Goal: Task Accomplishment & Management: Manage account settings

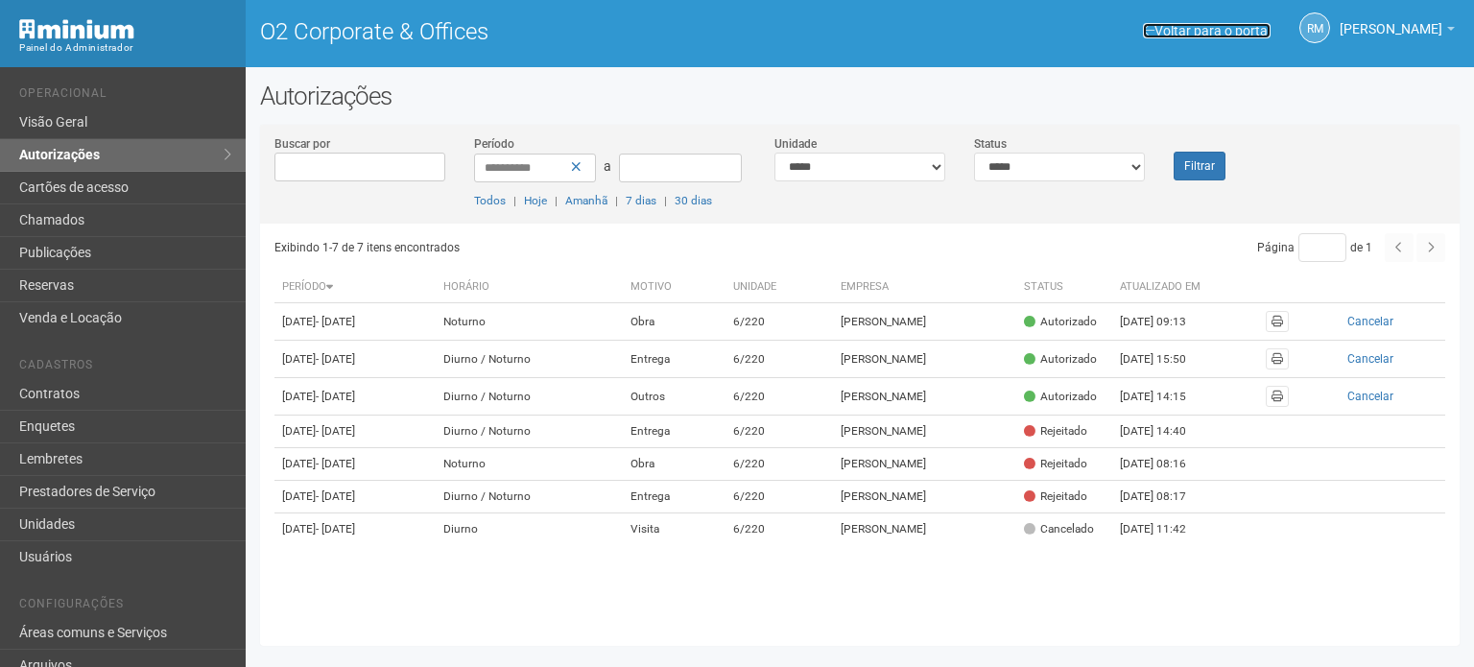
click at [1154, 30] on link "Voltar para o portal" at bounding box center [1207, 30] width 128 height 15
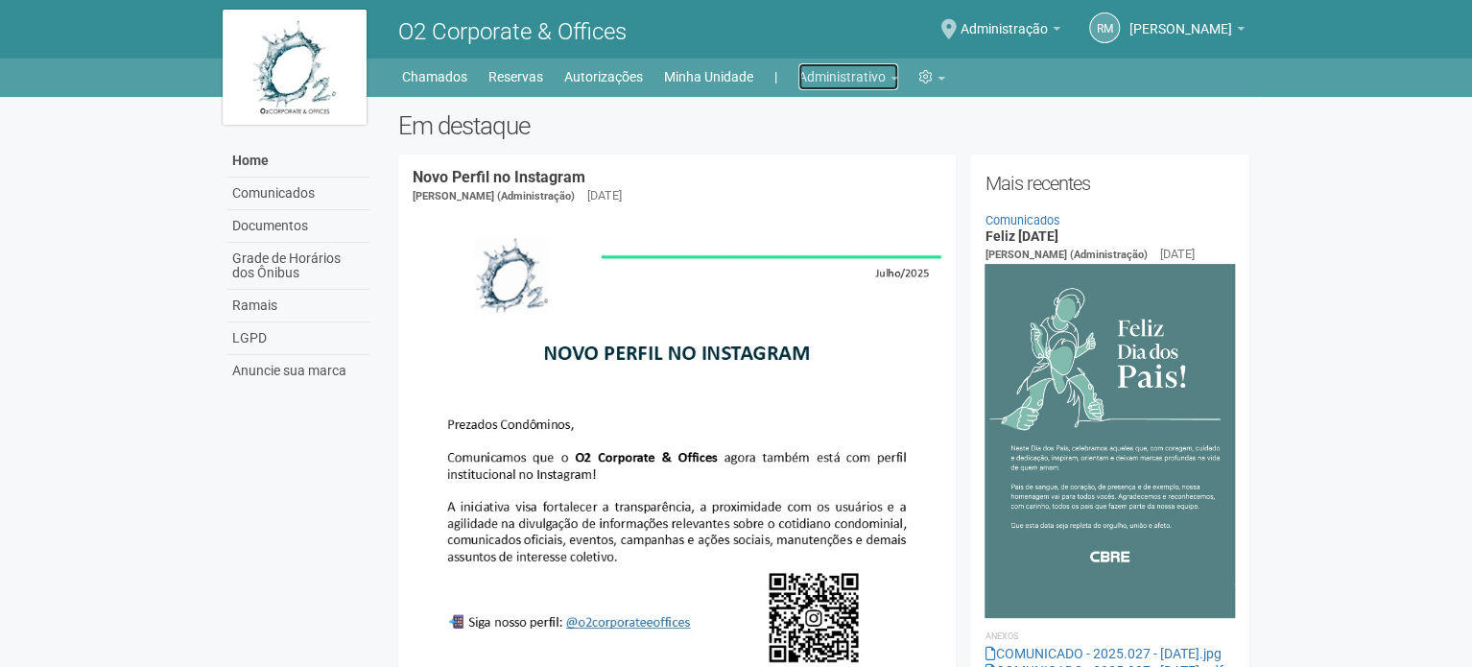
click at [856, 84] on link "Administrativo" at bounding box center [848, 76] width 100 height 27
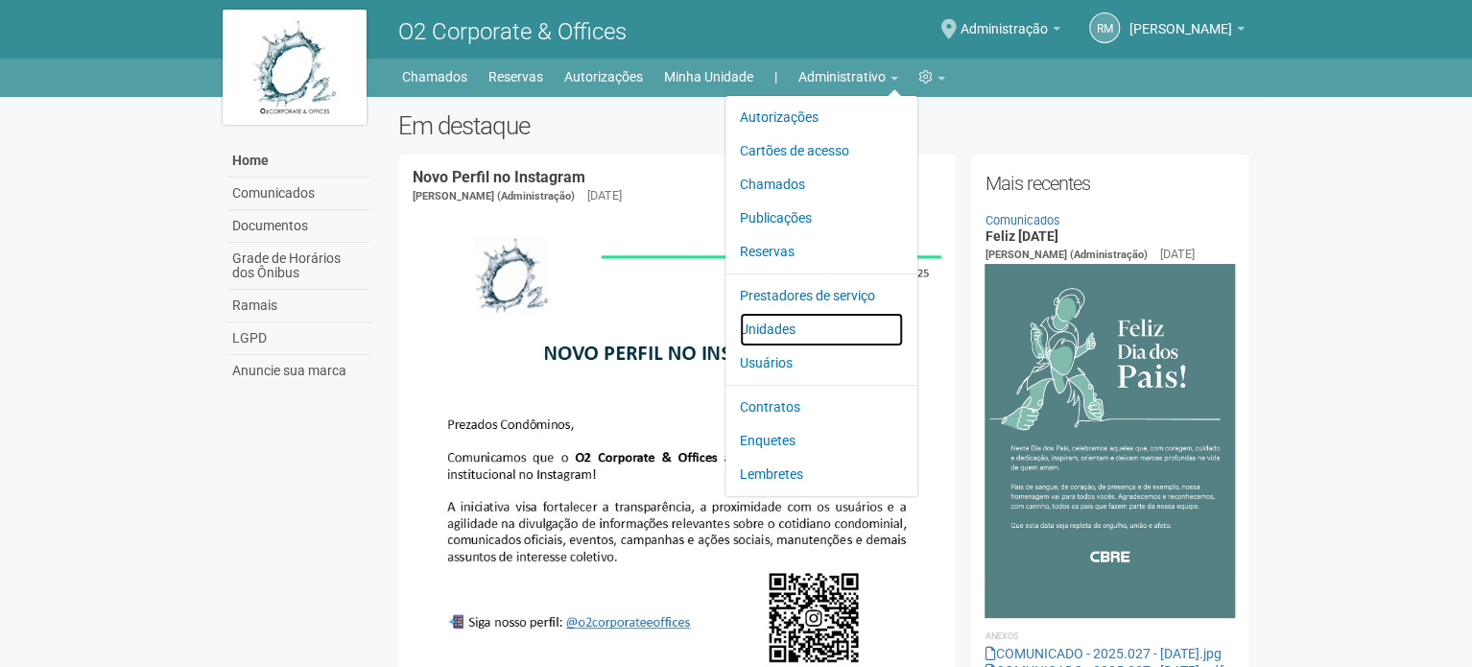
click at [776, 330] on link "Unidades" at bounding box center [821, 330] width 163 height 34
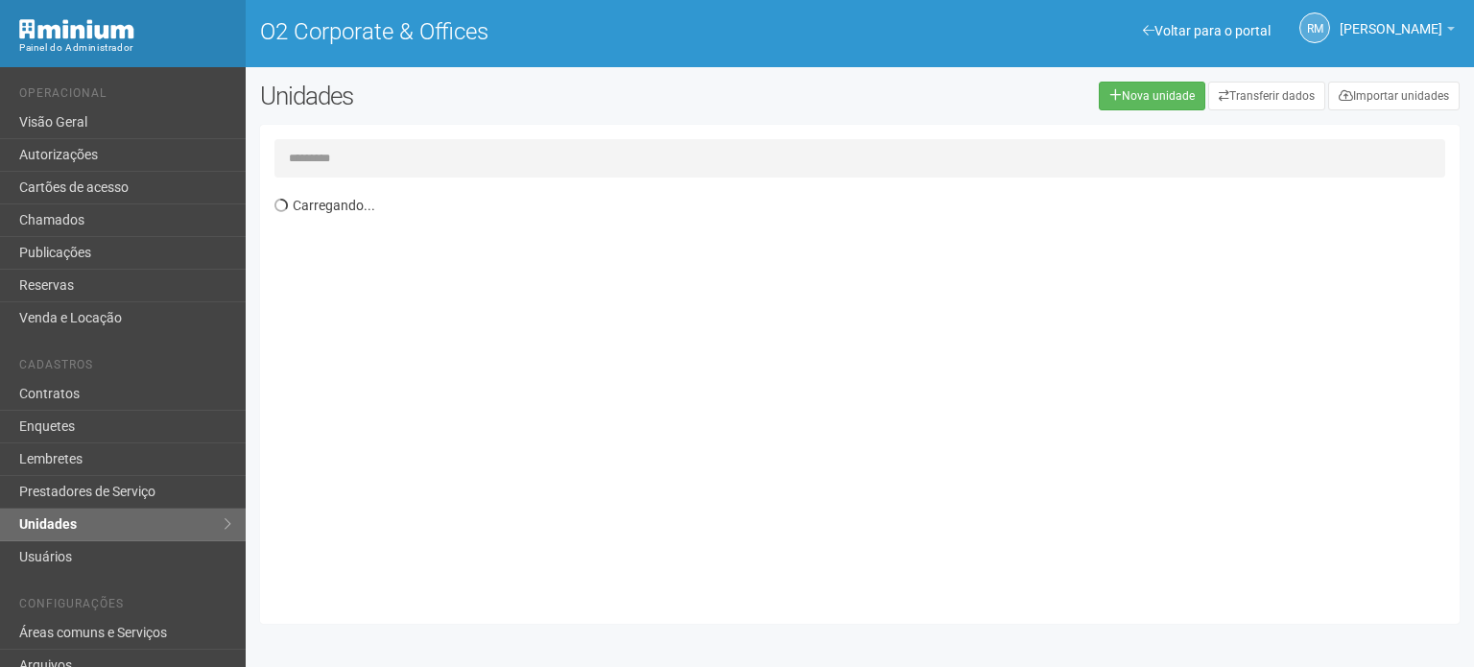
click at [393, 163] on input "text" at bounding box center [859, 158] width 1171 height 38
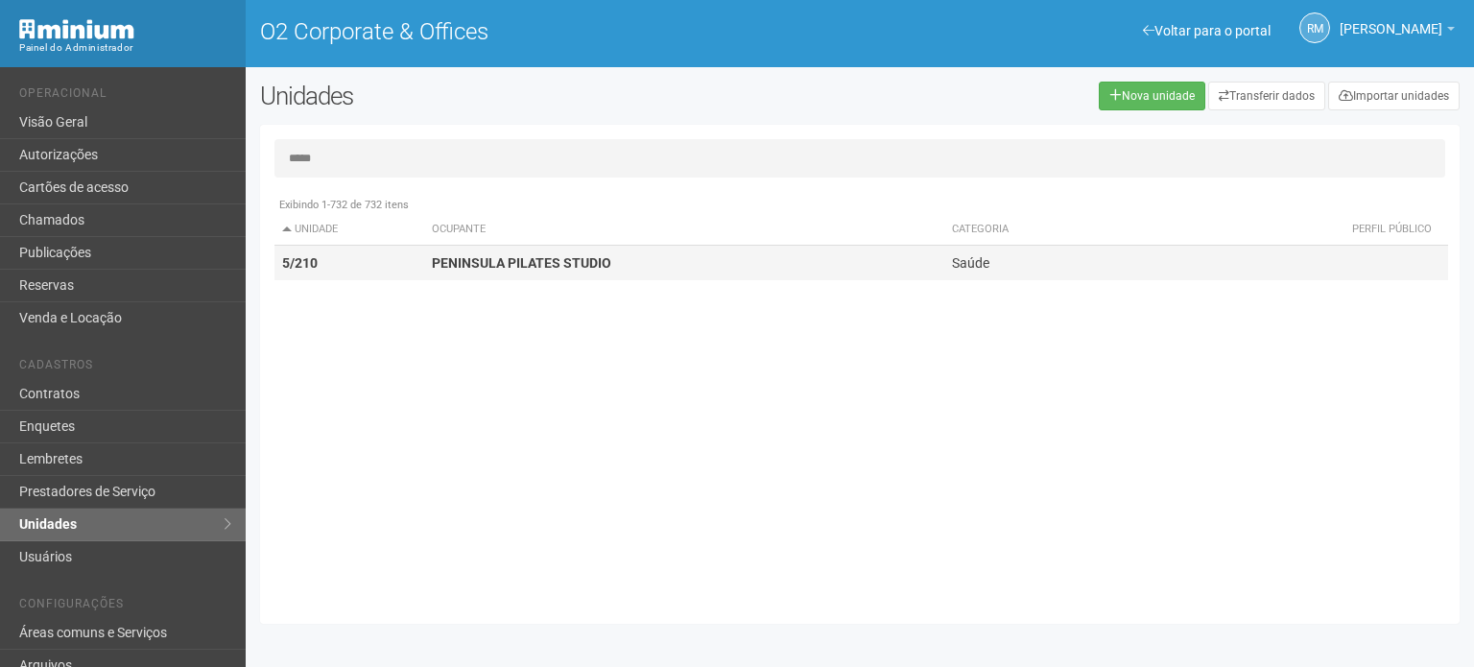
type input "*****"
click at [490, 260] on strong "PENINSULA PILATES STUDIO" at bounding box center [521, 262] width 179 height 15
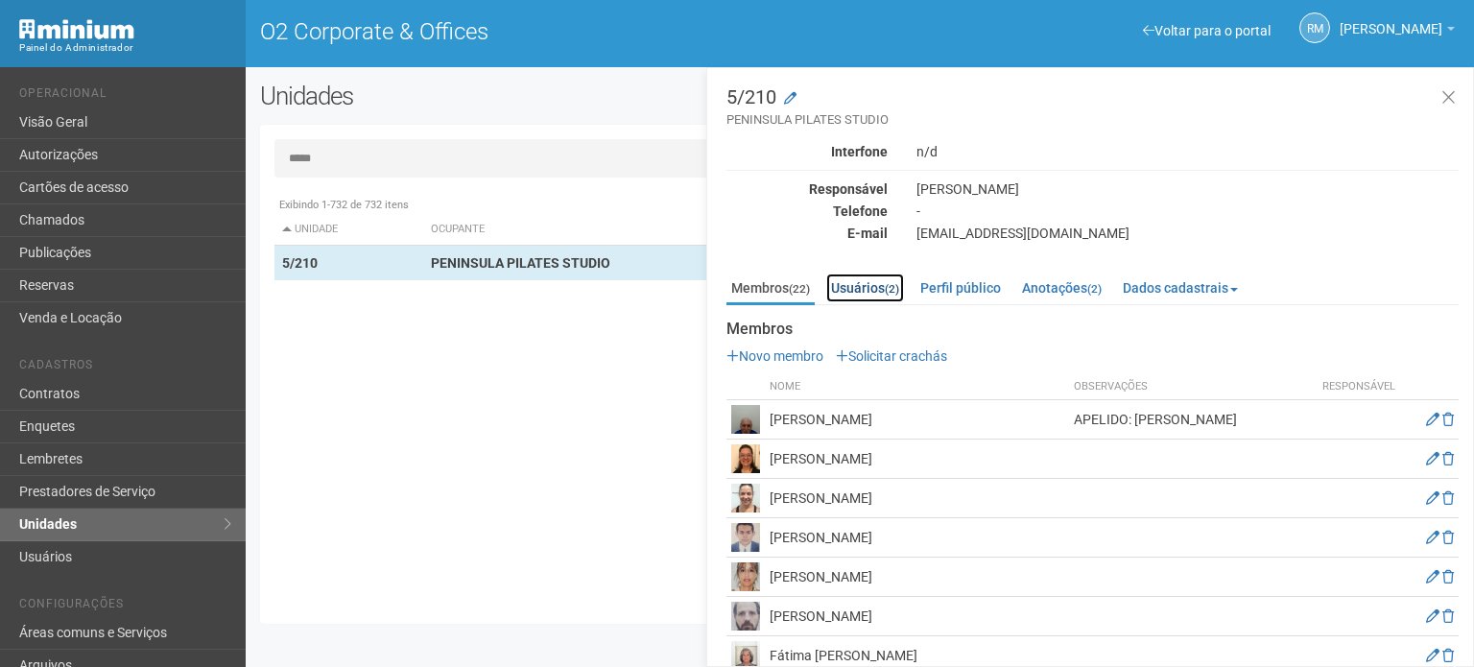
click at [854, 285] on link "Usuários (2)" at bounding box center [865, 288] width 78 height 29
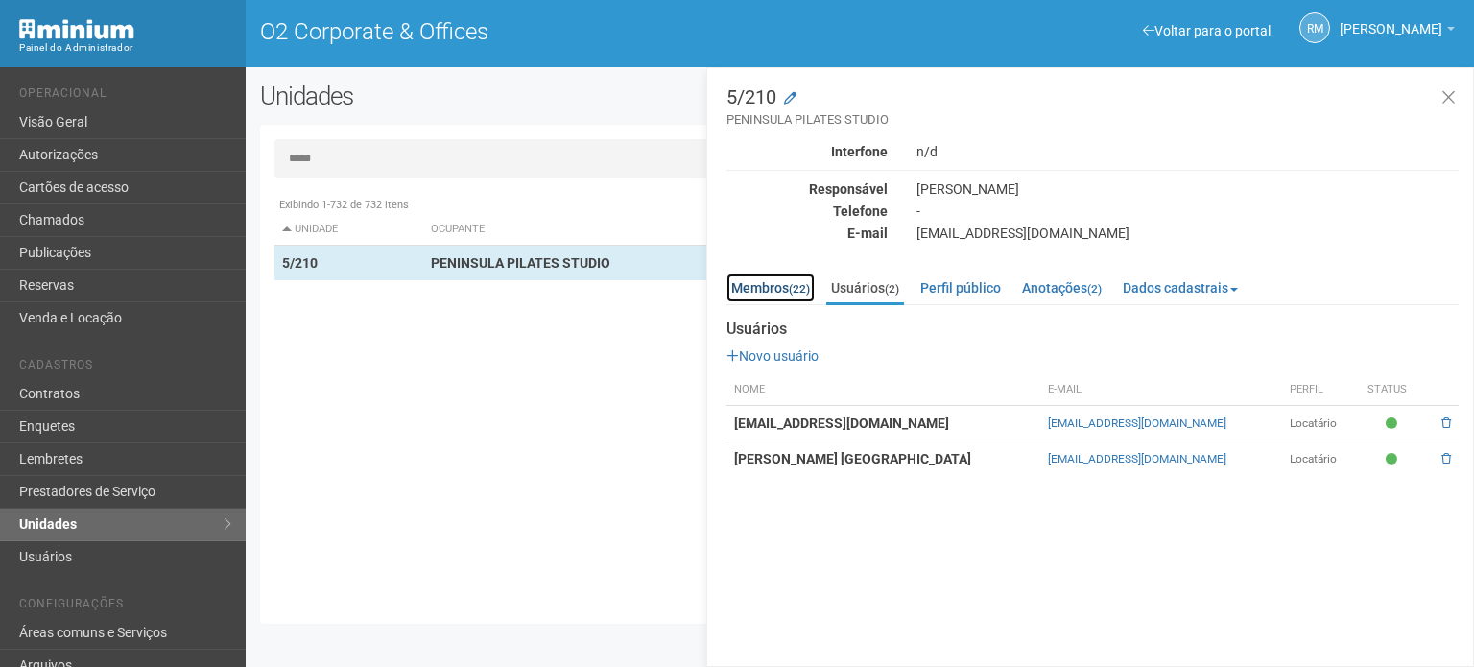
click at [763, 295] on link "Membros (22)" at bounding box center [770, 288] width 88 height 29
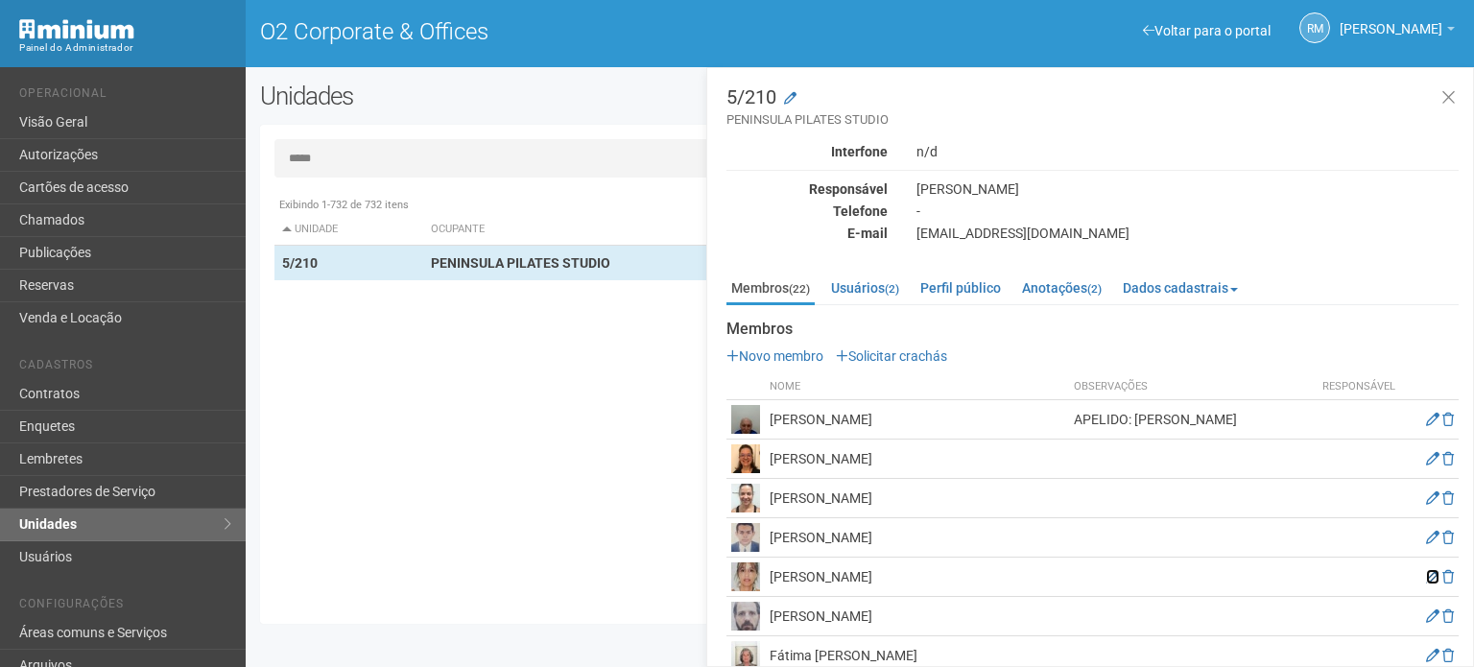
click at [1426, 575] on icon at bounding box center [1432, 576] width 13 height 13
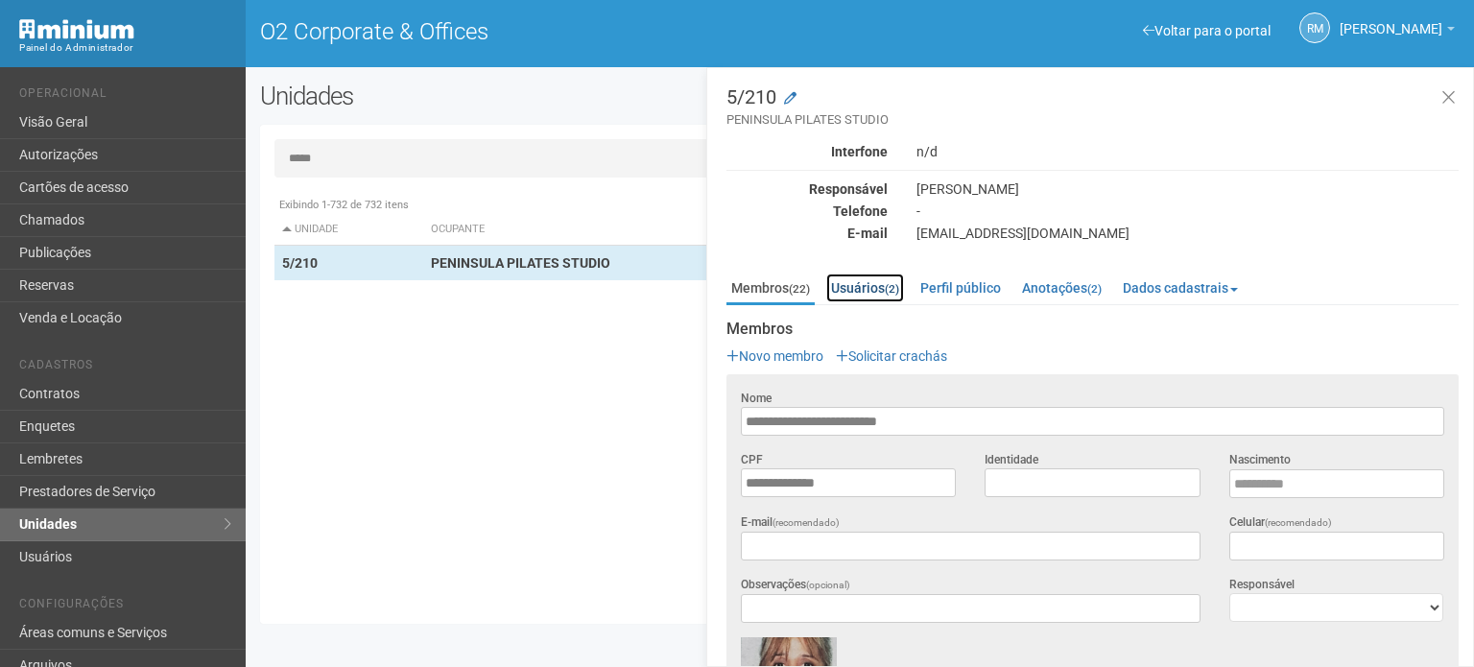
click at [852, 287] on link "Usuários (2)" at bounding box center [865, 288] width 78 height 29
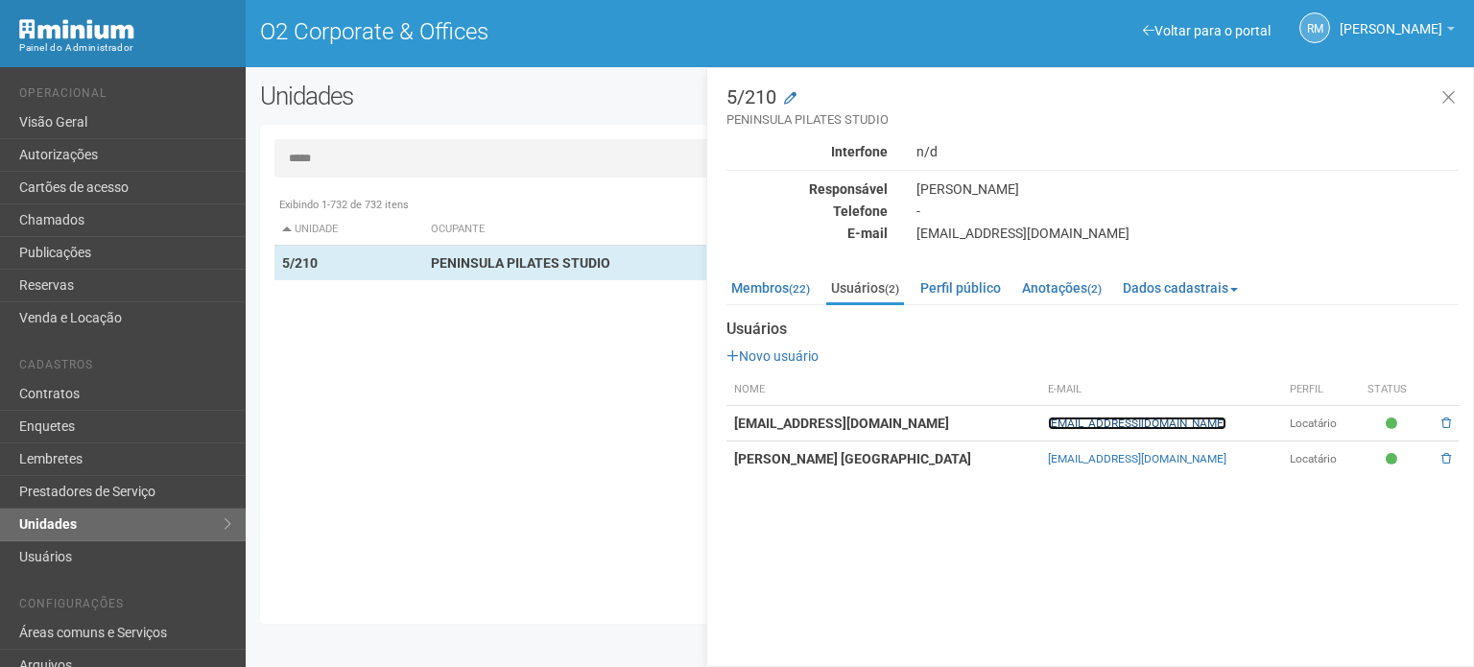
click at [1048, 419] on link "[EMAIL_ADDRESS][DOMAIN_NAME]" at bounding box center [1137, 423] width 179 height 13
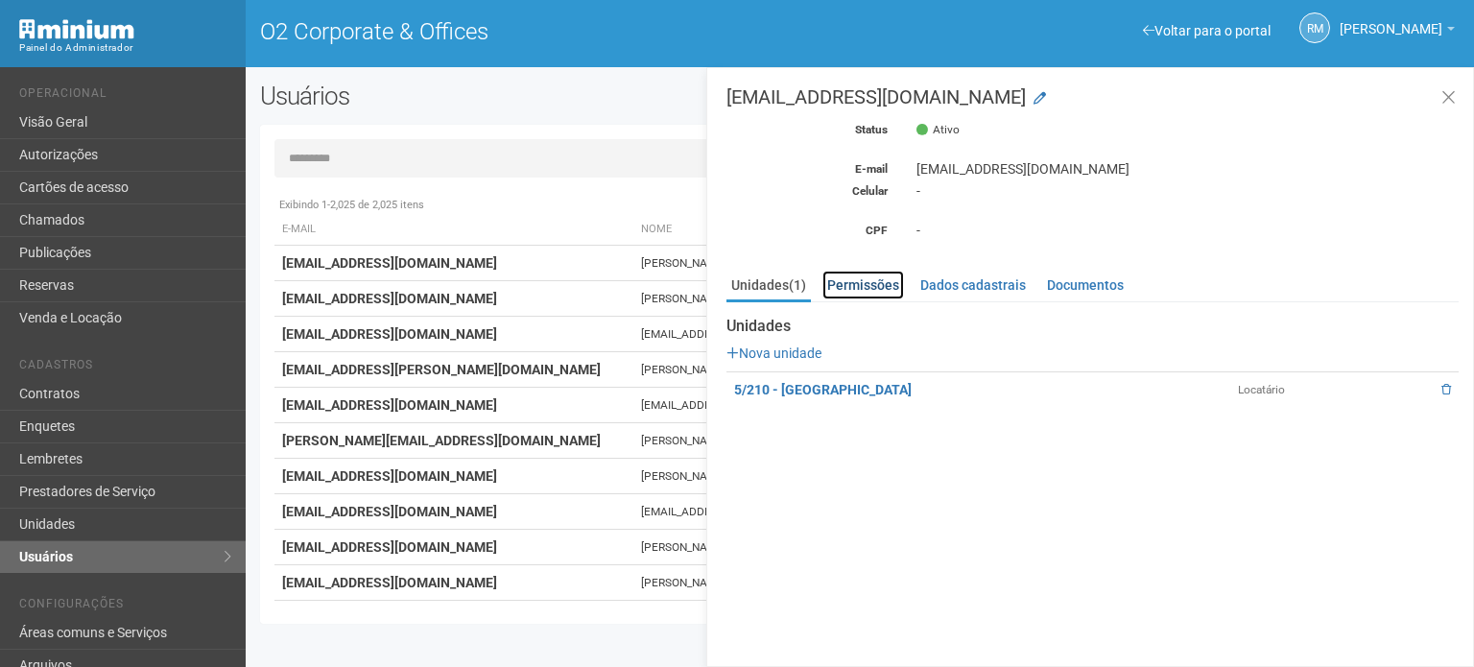
click at [863, 291] on link "Permissões" at bounding box center [863, 285] width 82 height 29
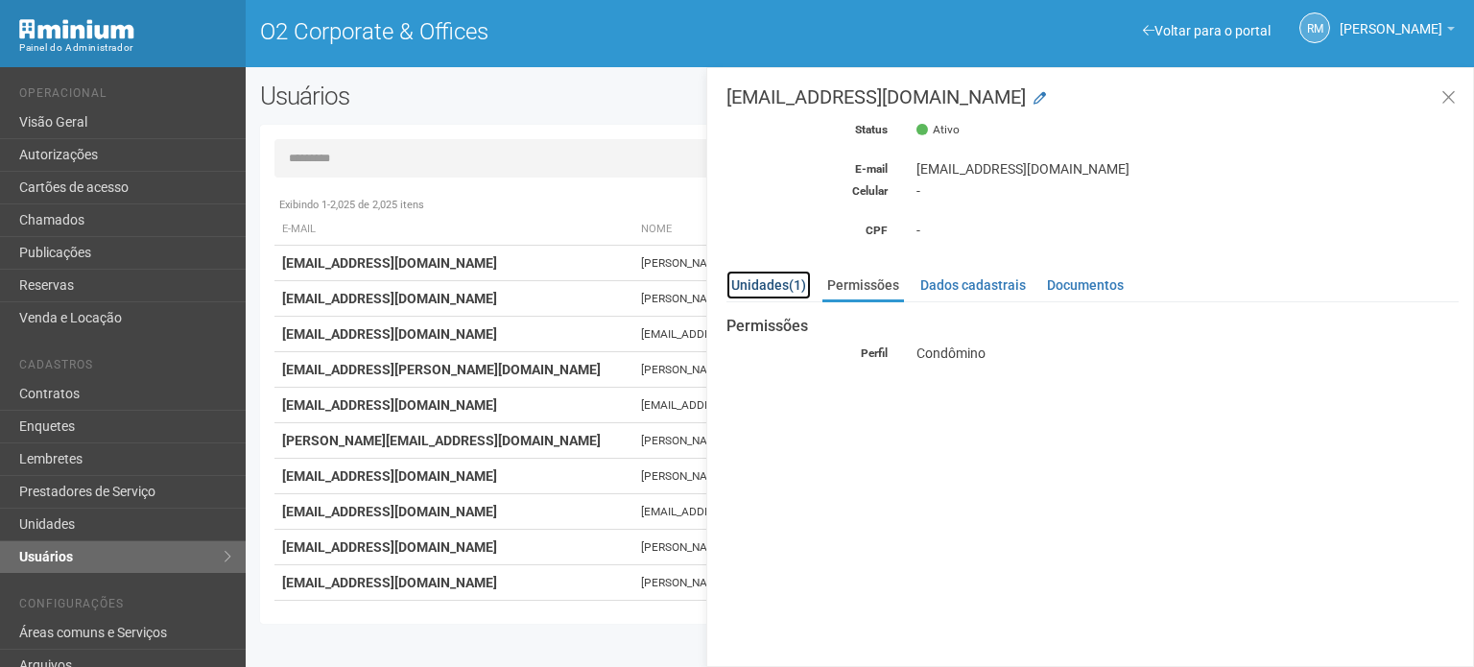
click at [755, 289] on link "Unidades (1)" at bounding box center [768, 285] width 84 height 29
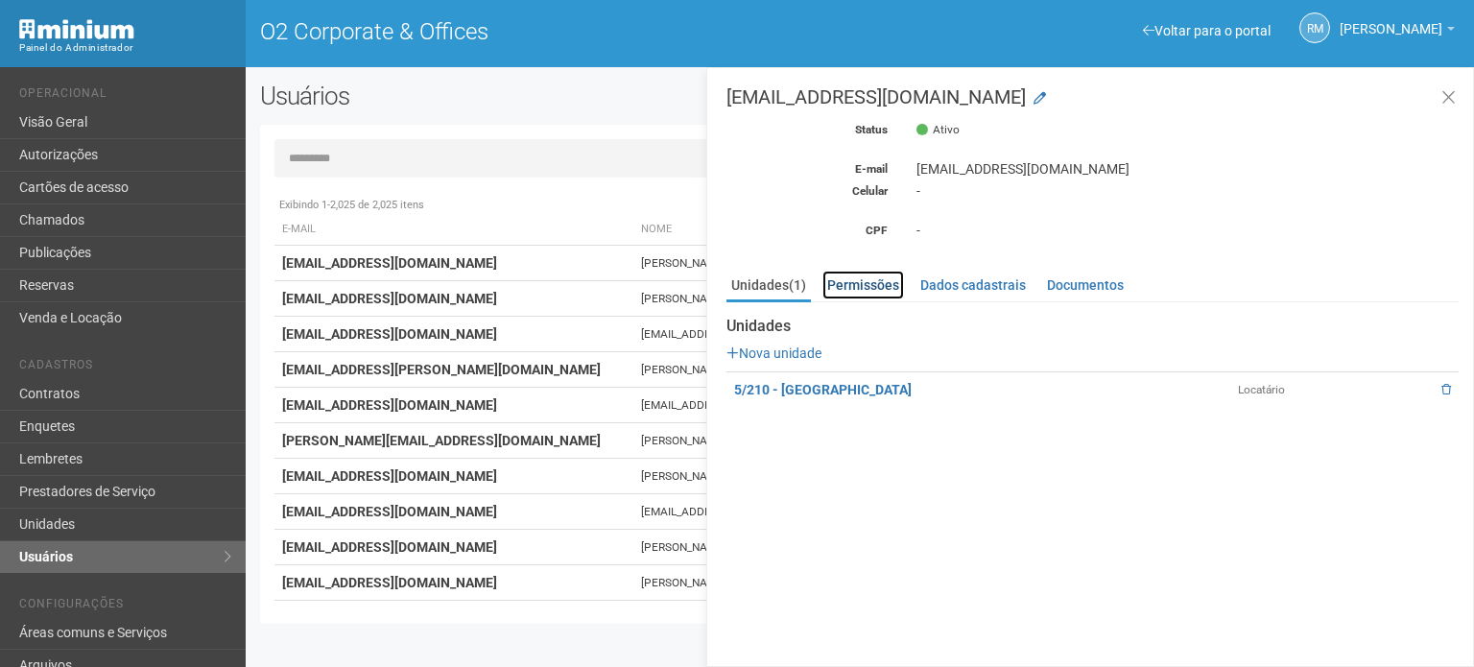
click at [868, 283] on link "Permissões" at bounding box center [863, 285] width 82 height 29
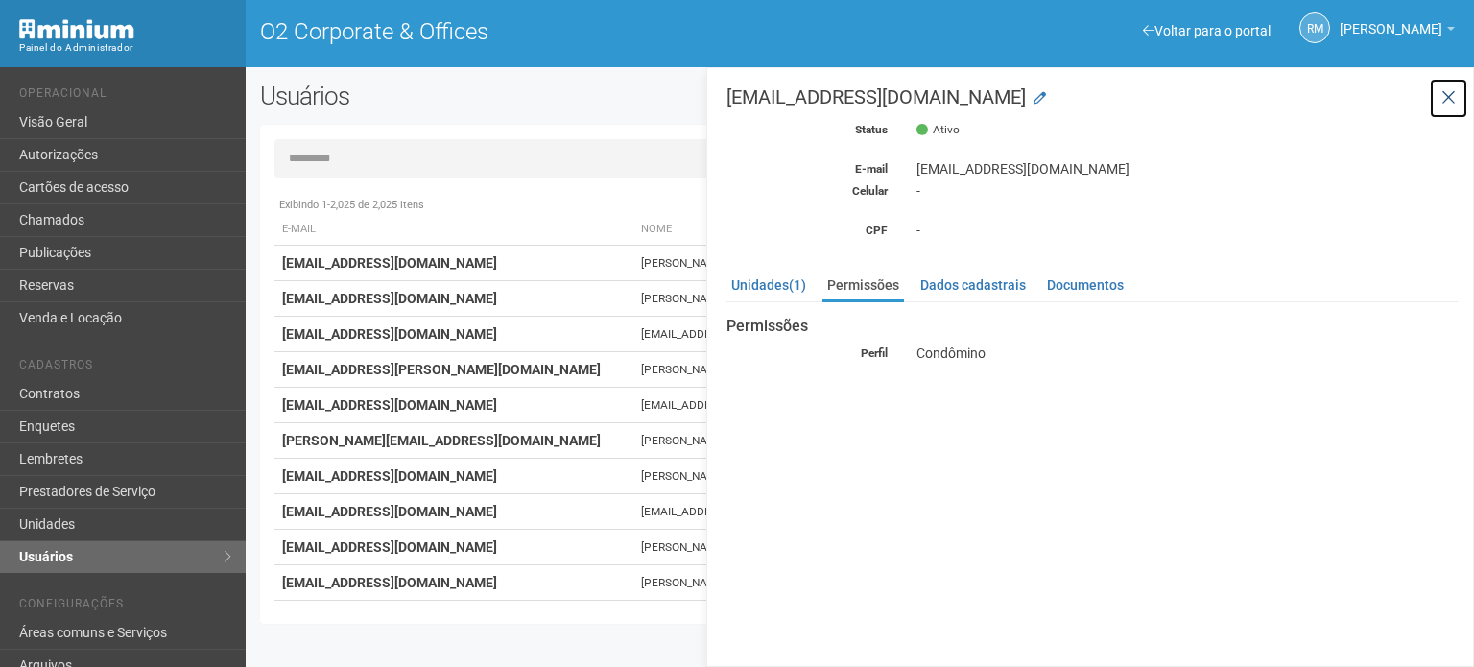
click at [1451, 96] on icon at bounding box center [1448, 97] width 14 height 19
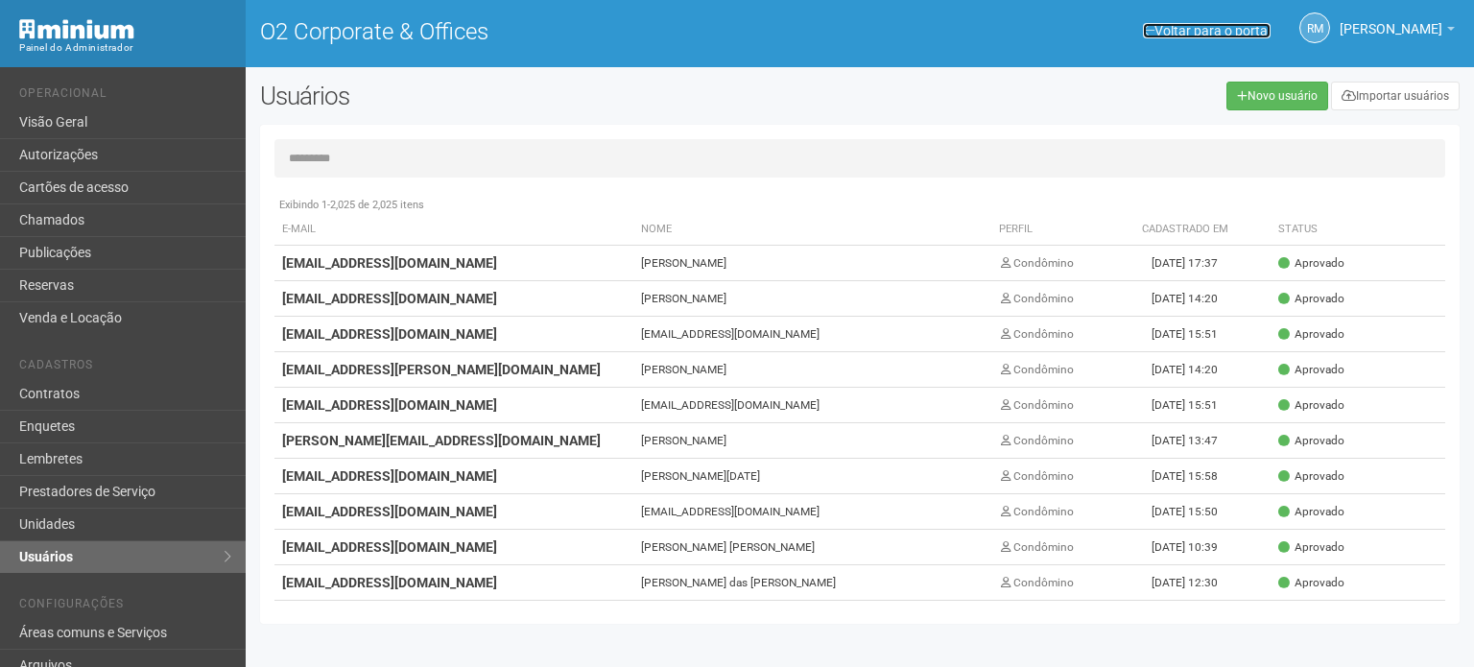
click at [1143, 29] on span at bounding box center [1149, 30] width 12 height 13
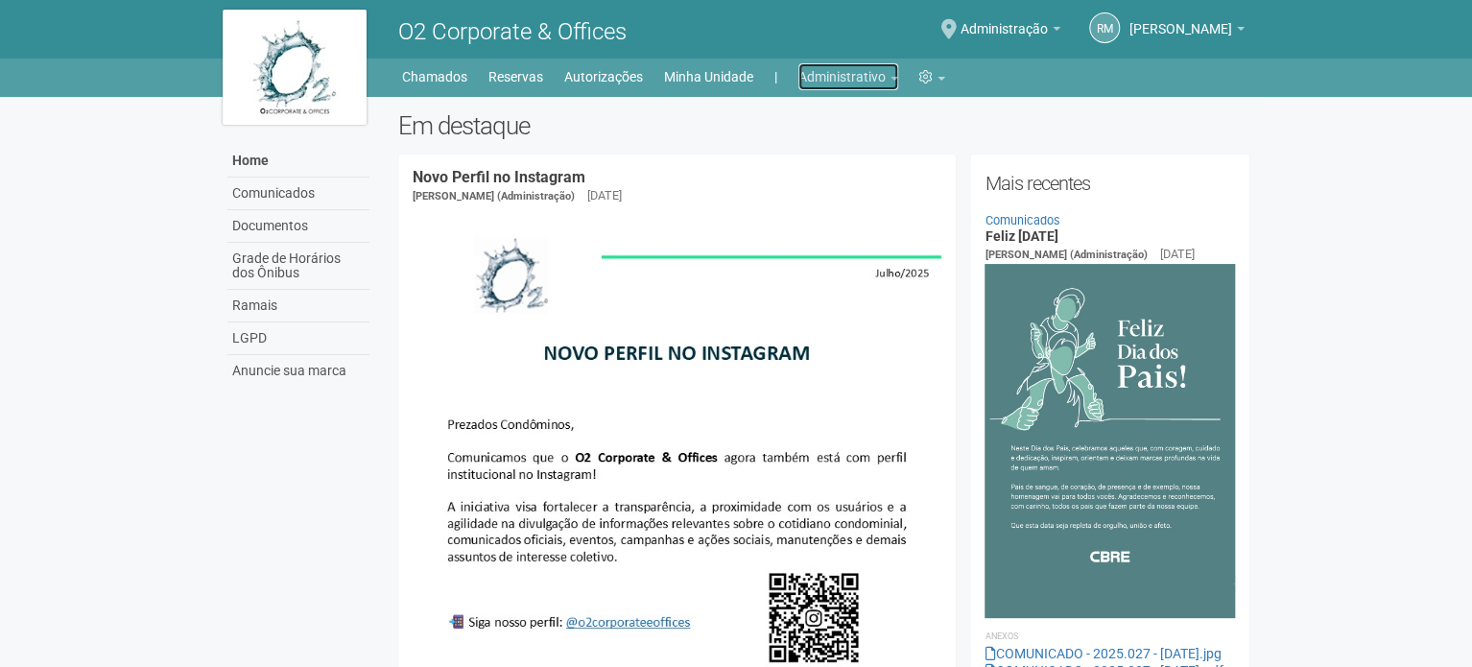
click at [877, 80] on link "Administrativo" at bounding box center [848, 76] width 100 height 27
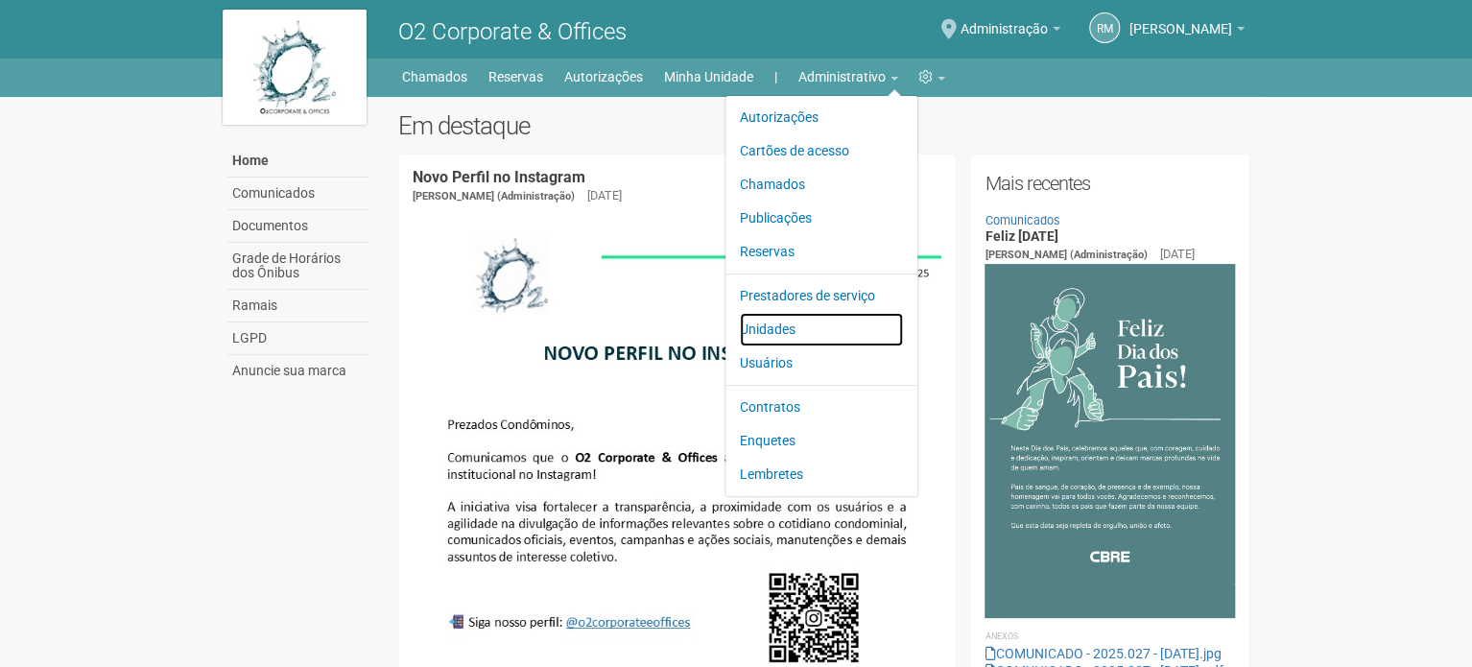
click at [759, 325] on link "Unidades" at bounding box center [821, 330] width 163 height 34
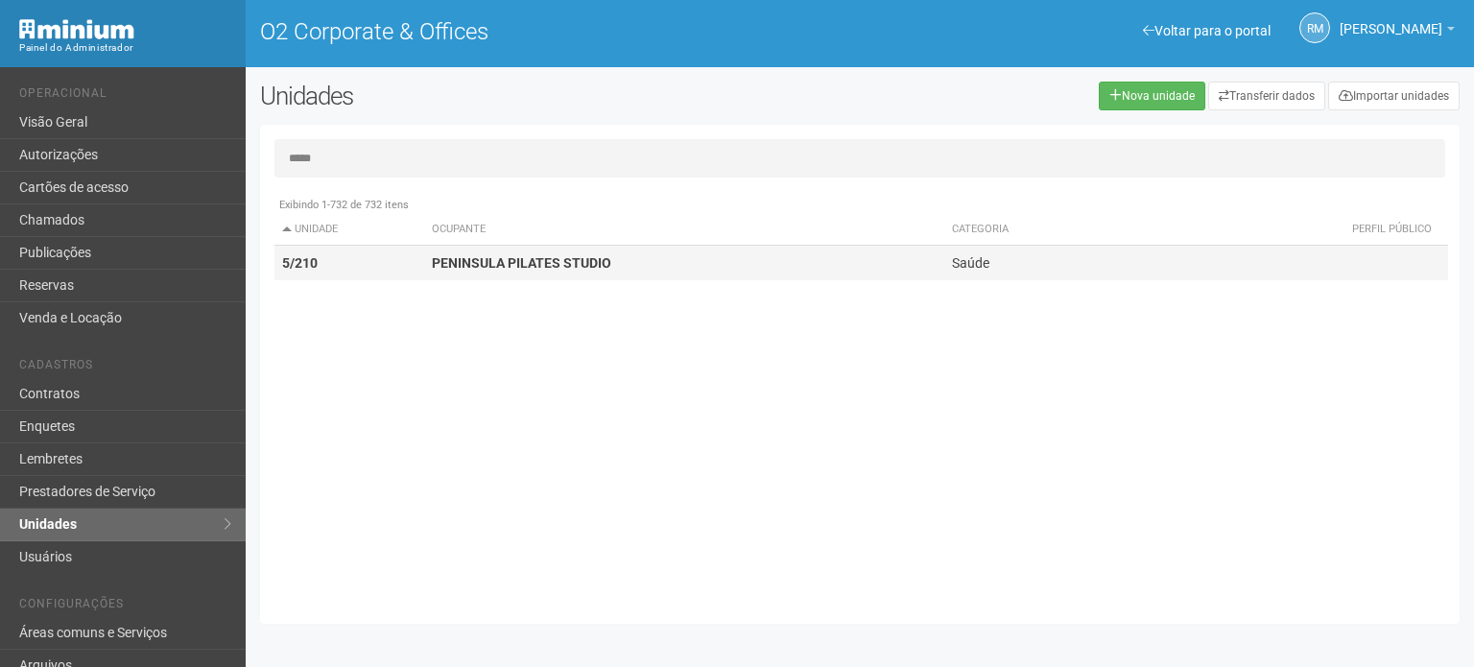
type input "*****"
click at [493, 249] on td "PENINSULA PILATES STUDIO" at bounding box center [684, 264] width 520 height 36
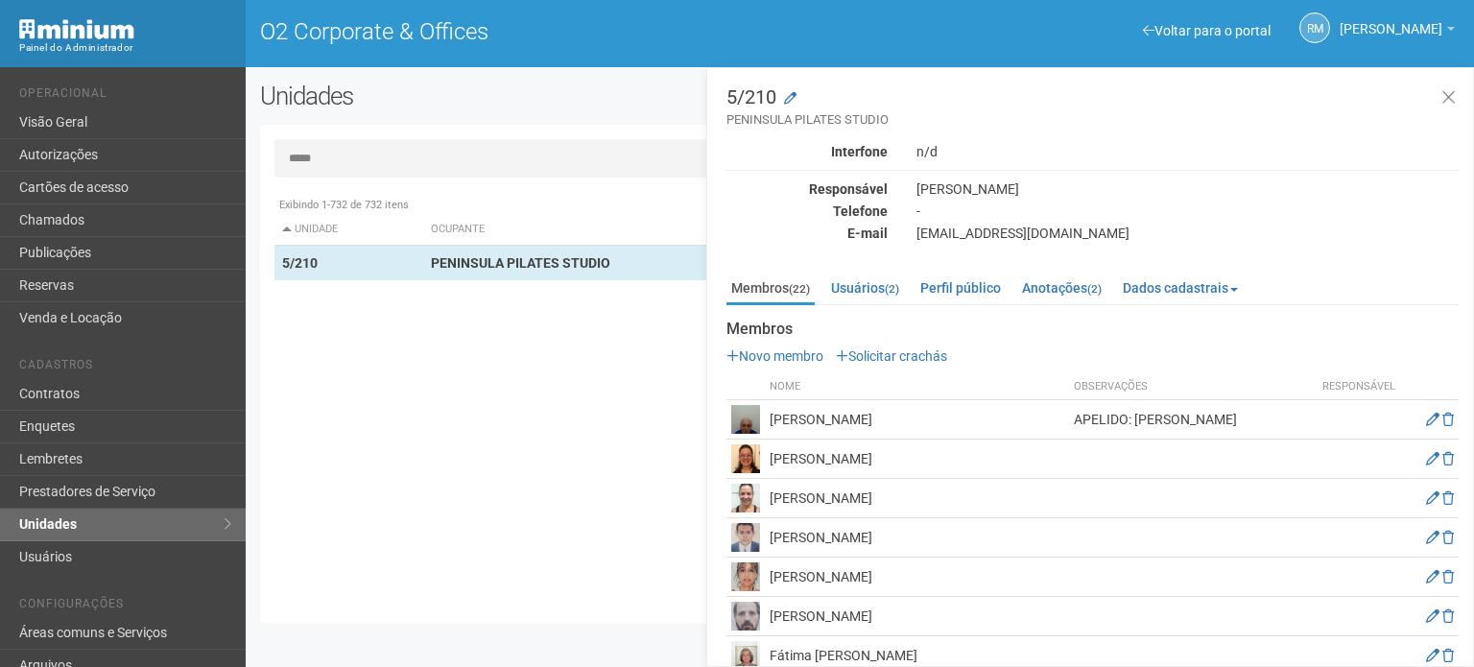
drag, startPoint x: 770, startPoint y: 575, endPoint x: 931, endPoint y: 575, distance: 161.2
click at [931, 575] on td "Elizabeth Aparecida Pereira" at bounding box center [917, 577] width 304 height 39
copy td "Elizabeth Aparecida Pereira"
click at [1426, 573] on icon at bounding box center [1432, 576] width 13 height 13
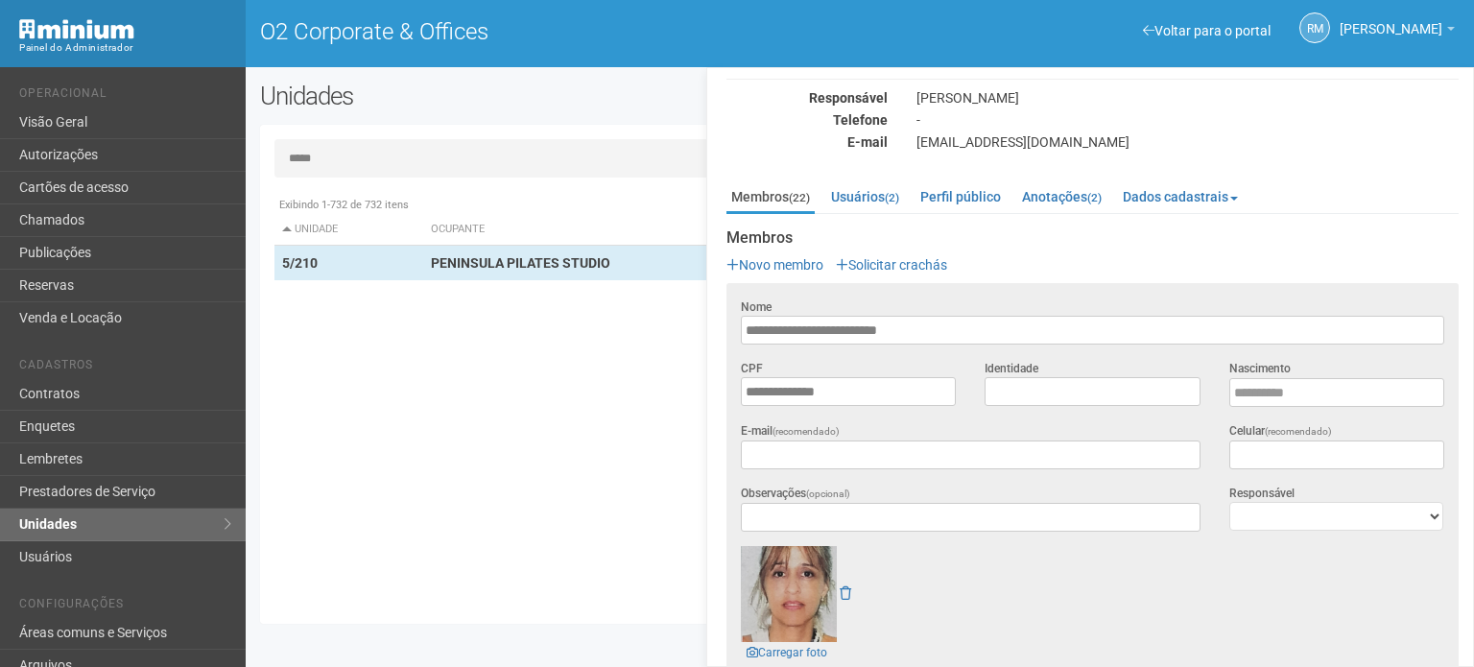
scroll to position [192, 0]
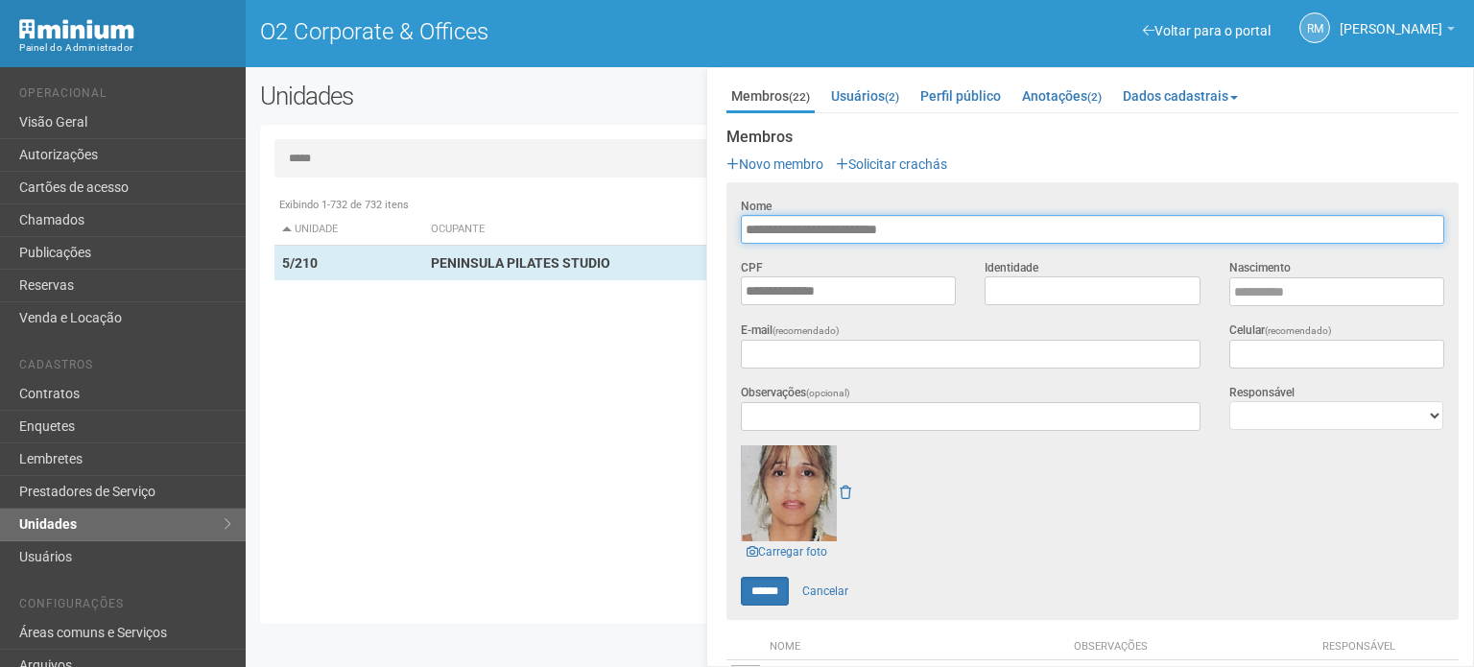
click at [776, 226] on input "**********" at bounding box center [1092, 229] width 703 height 29
click at [768, 226] on input "**********" at bounding box center [1092, 229] width 703 height 29
click at [767, 226] on input "**********" at bounding box center [1092, 229] width 703 height 29
